Goal: Book appointment/travel/reservation

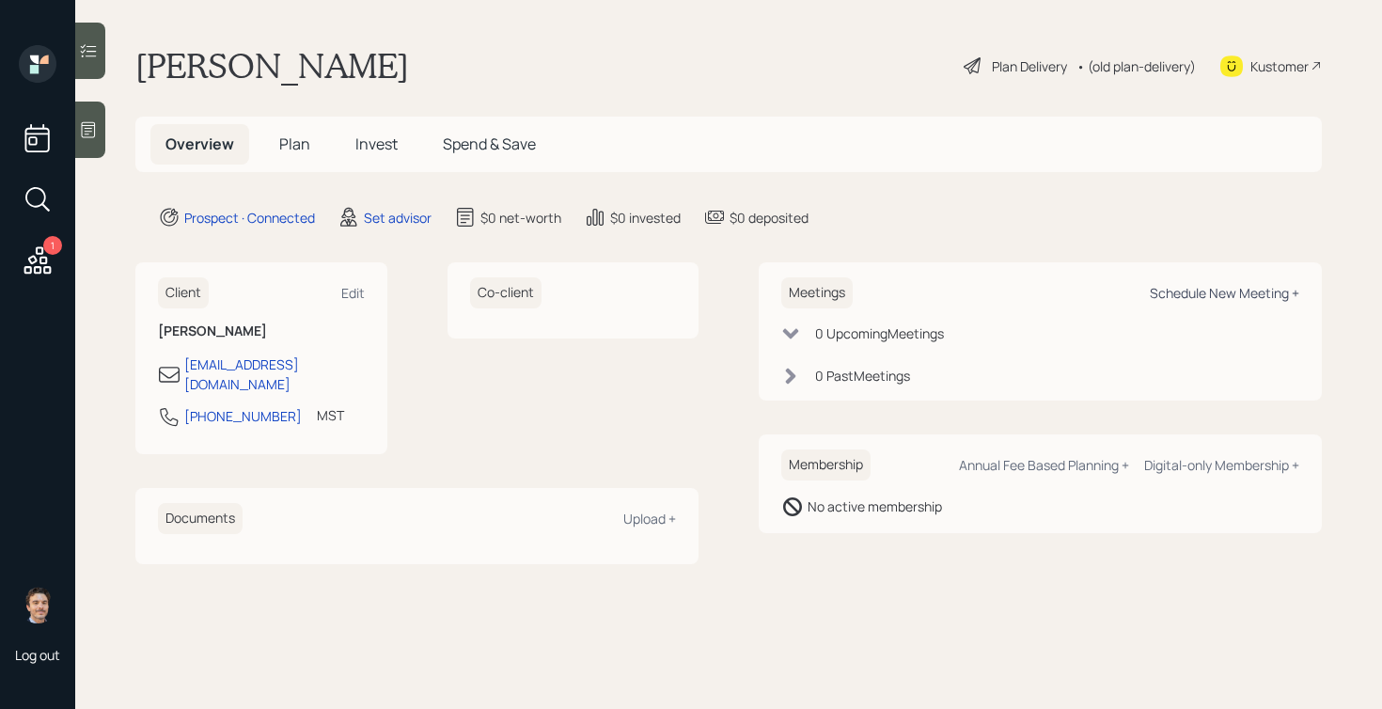
click at [1173, 298] on div "Schedule New Meeting +" at bounding box center [1225, 293] width 150 height 18
select select "round-[PERSON_NAME]"
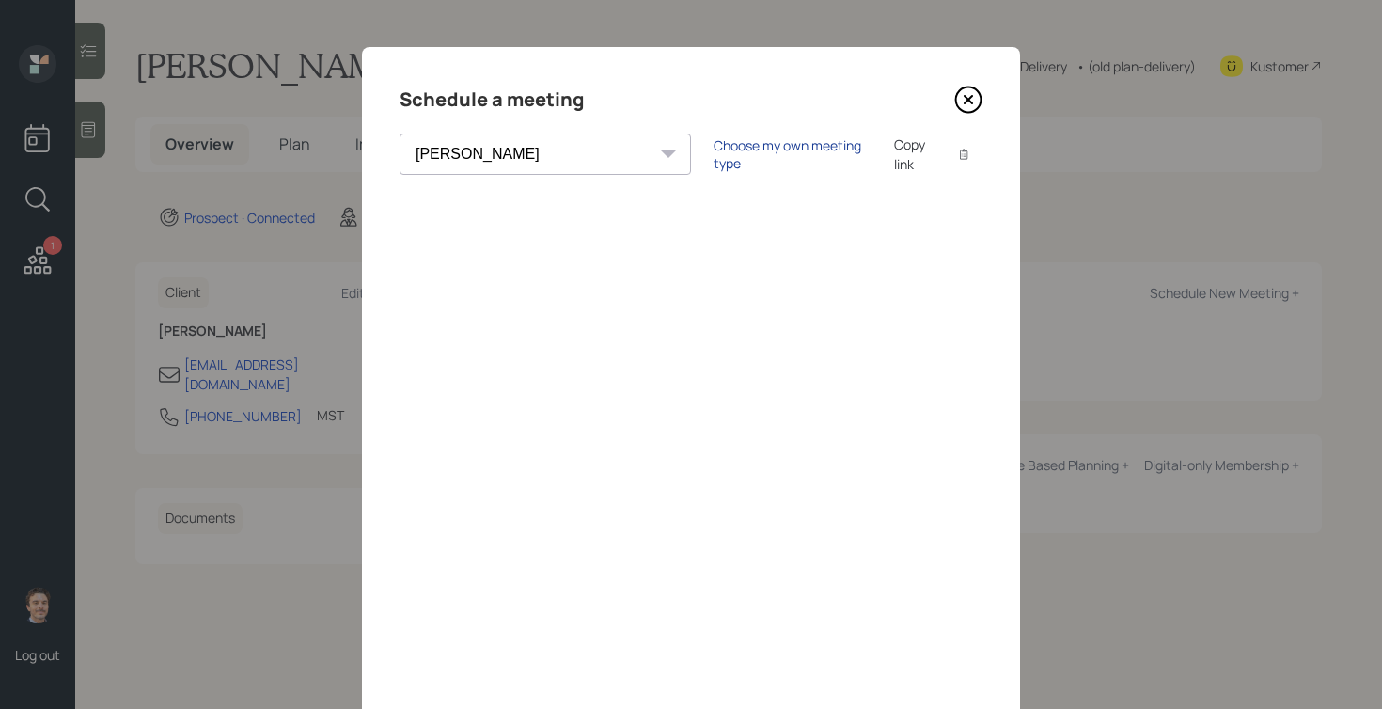
click at [714, 156] on div "Choose my own meeting type" at bounding box center [793, 154] width 158 height 36
click at [970, 97] on icon at bounding box center [969, 100] width 8 height 8
